Goal: Check status: Check status

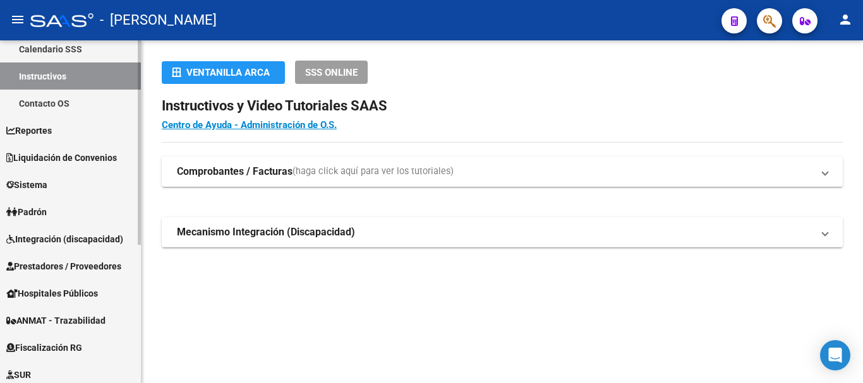
scroll to position [126, 0]
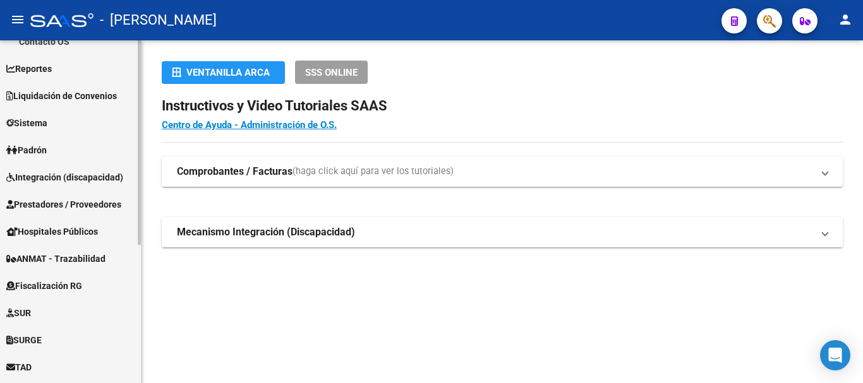
click at [61, 158] on link "Padrón" at bounding box center [70, 149] width 141 height 27
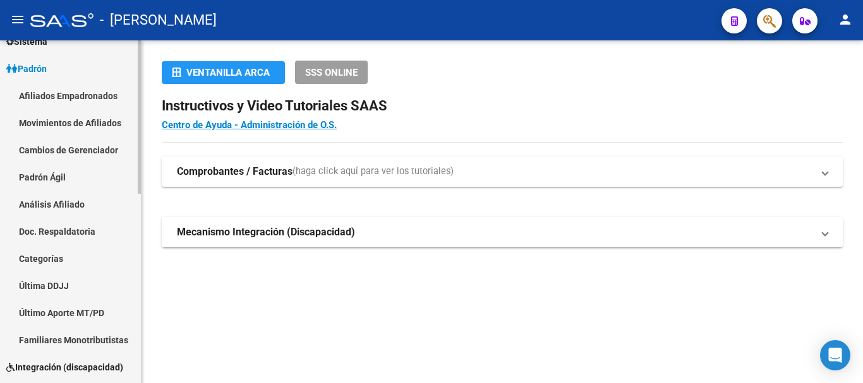
click at [39, 181] on link "Padrón Ágil" at bounding box center [70, 177] width 141 height 27
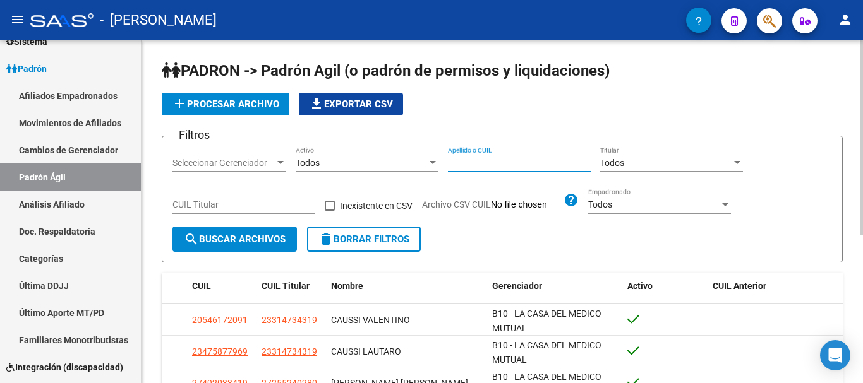
click at [526, 160] on input "Apellido o CUIL" at bounding box center [519, 163] width 143 height 11
paste input "32046106"
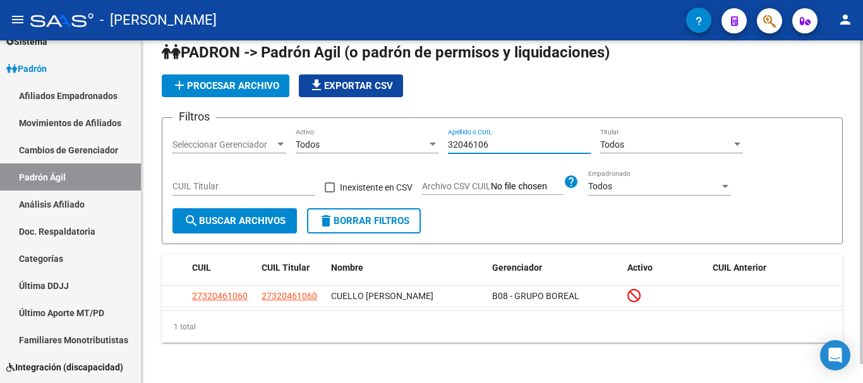
scroll to position [20, 0]
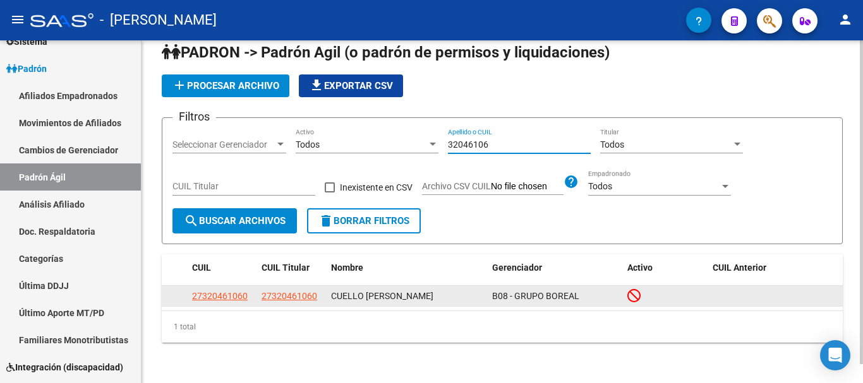
type input "32046106"
click at [224, 289] on app-link-go-to "27320461060" at bounding box center [220, 296] width 56 height 15
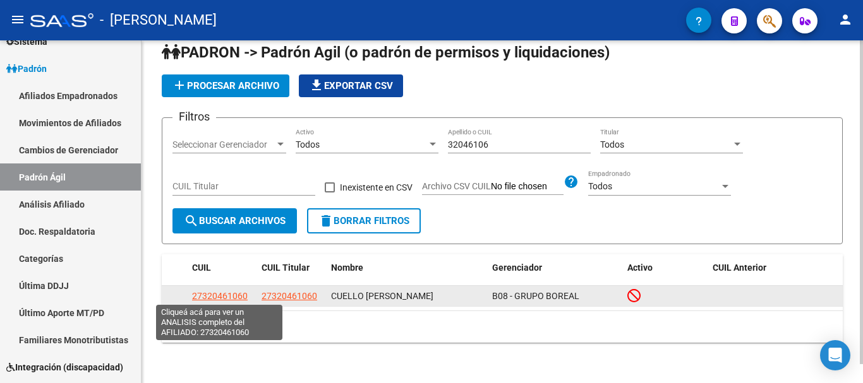
click at [224, 292] on span "27320461060" at bounding box center [220, 296] width 56 height 10
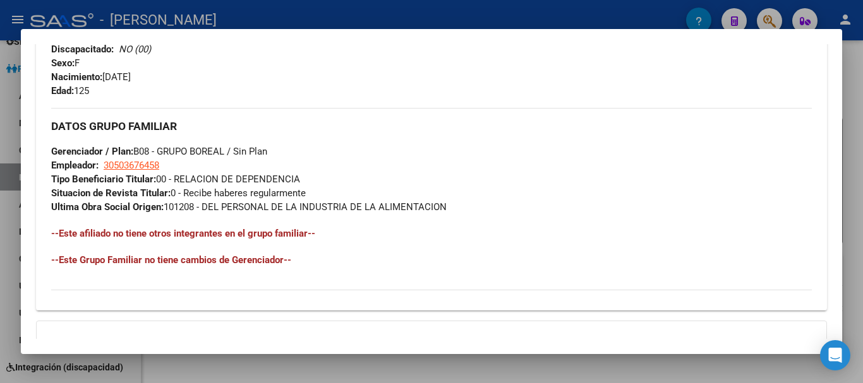
scroll to position [738, 0]
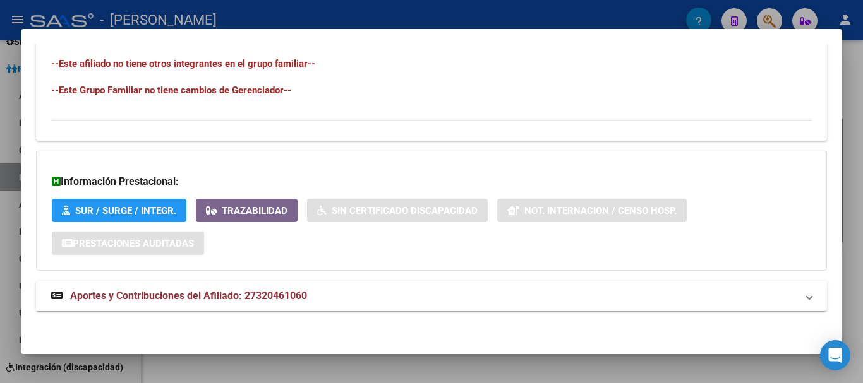
click at [346, 376] on div at bounding box center [431, 191] width 863 height 383
